Goal: Task Accomplishment & Management: Manage account settings

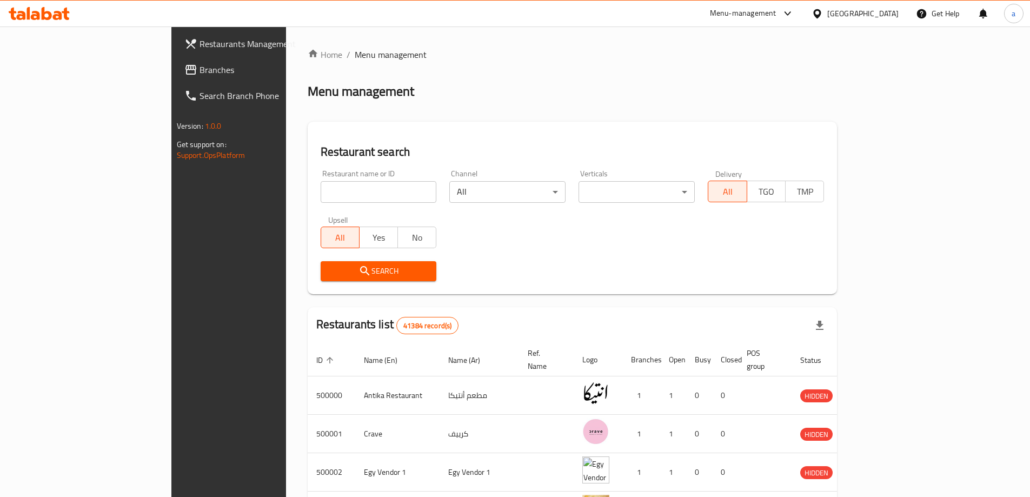
click at [885, 11] on div "[GEOGRAPHIC_DATA]" at bounding box center [862, 14] width 71 height 12
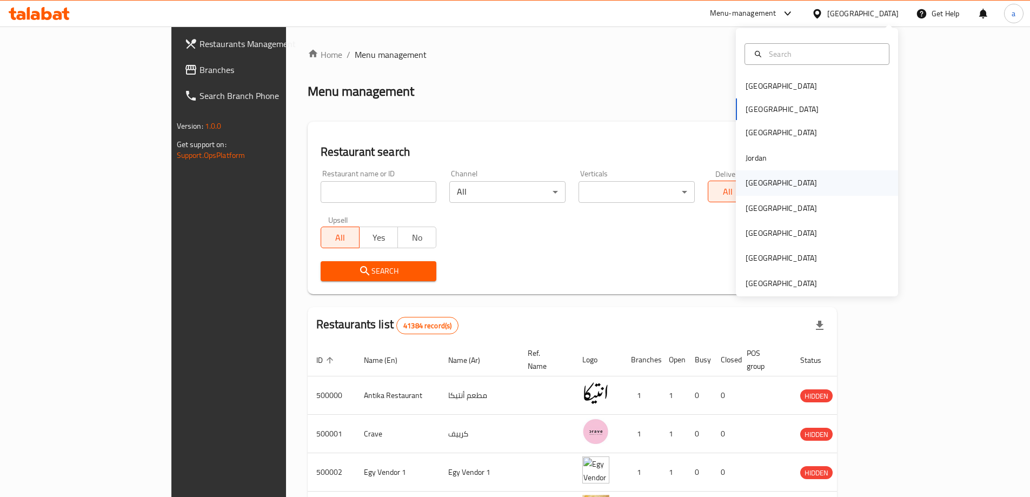
click at [786, 181] on div "[GEOGRAPHIC_DATA]" at bounding box center [817, 182] width 162 height 25
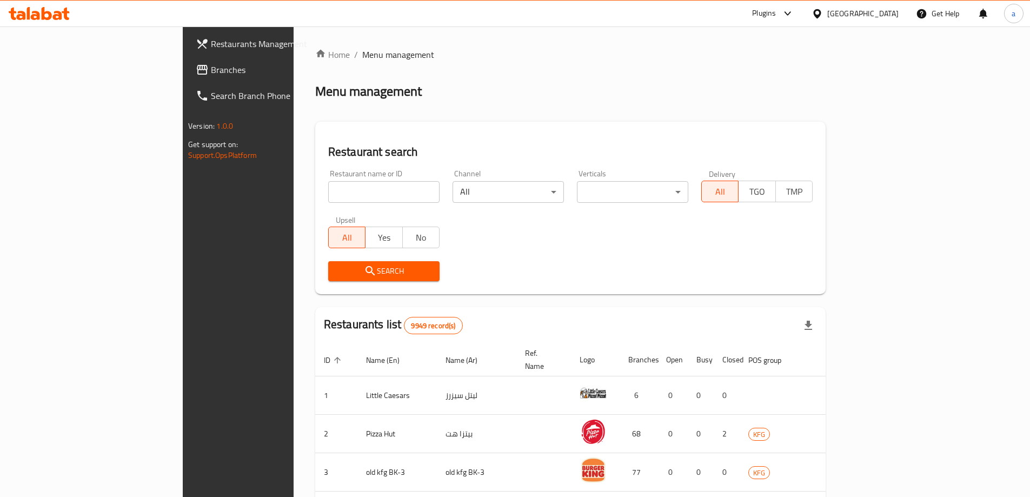
click at [211, 70] on span "Branches" at bounding box center [278, 69] width 135 height 13
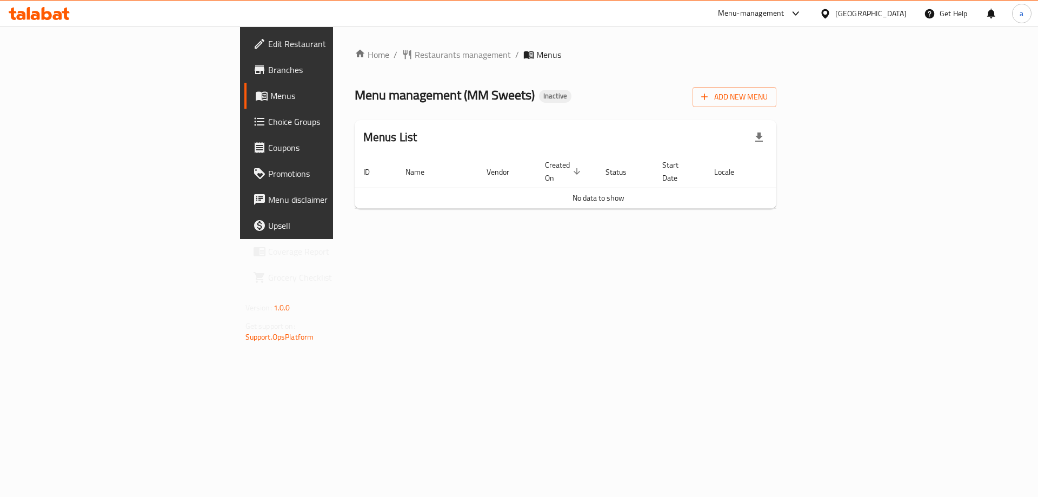
click at [268, 50] on span "Edit Restaurant" at bounding box center [336, 43] width 137 height 13
